Goal: Book appointment/travel/reservation

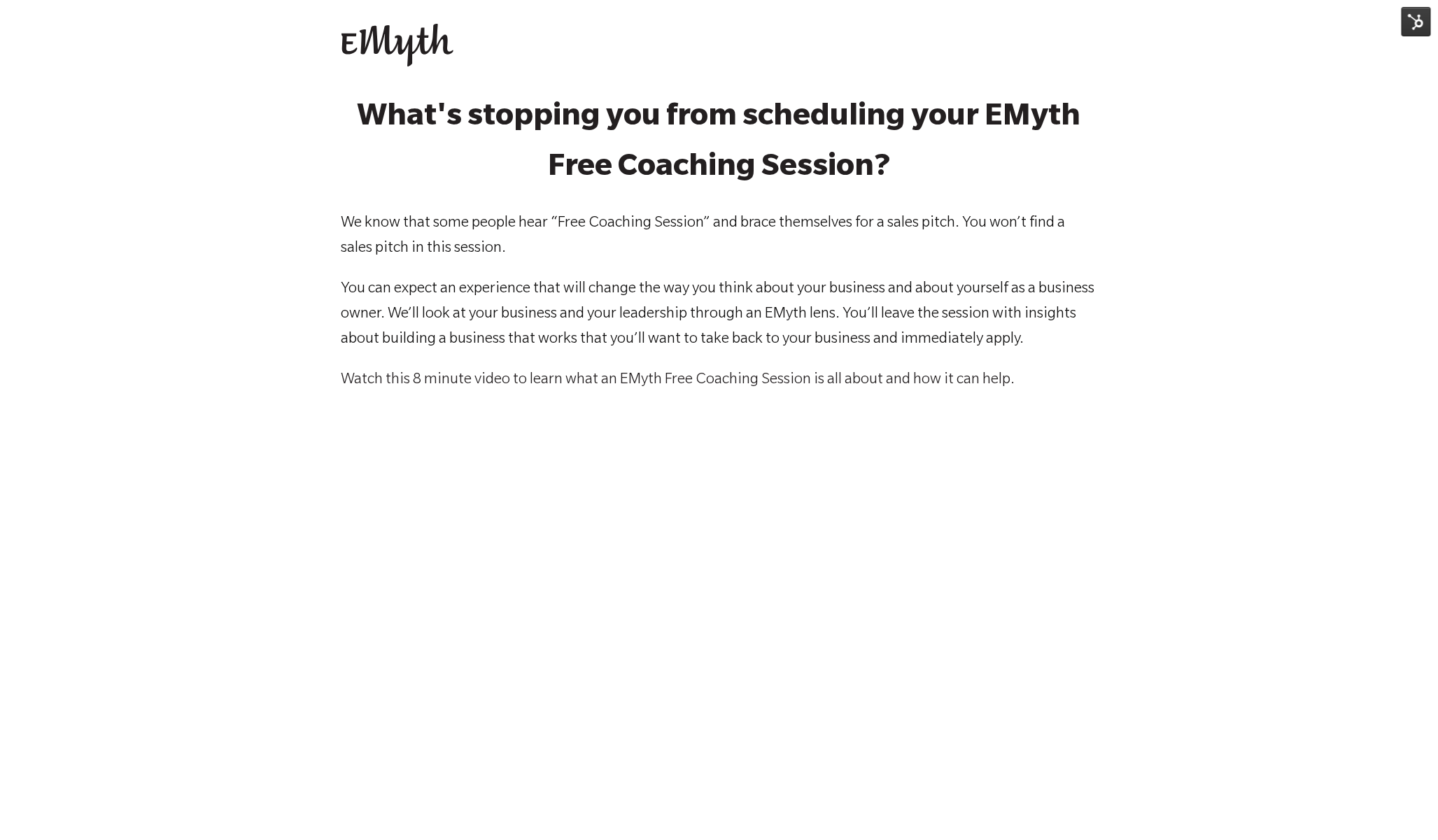
click at [1407, 24] on img at bounding box center [1416, 21] width 29 height 29
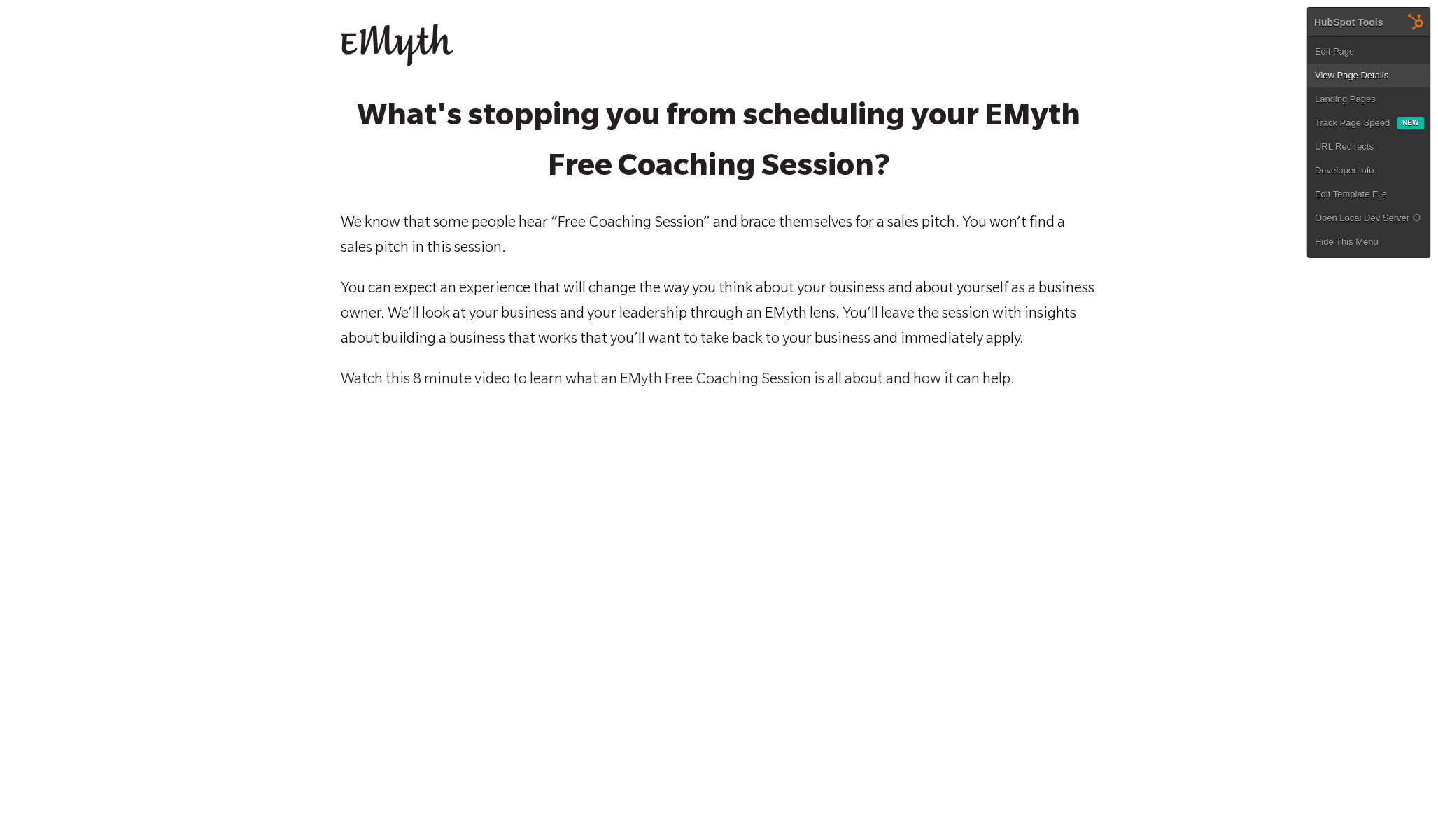
click at [1393, 73] on link "View Page Details" at bounding box center [1368, 76] width 122 height 24
